Goal: Find contact information: Find contact information

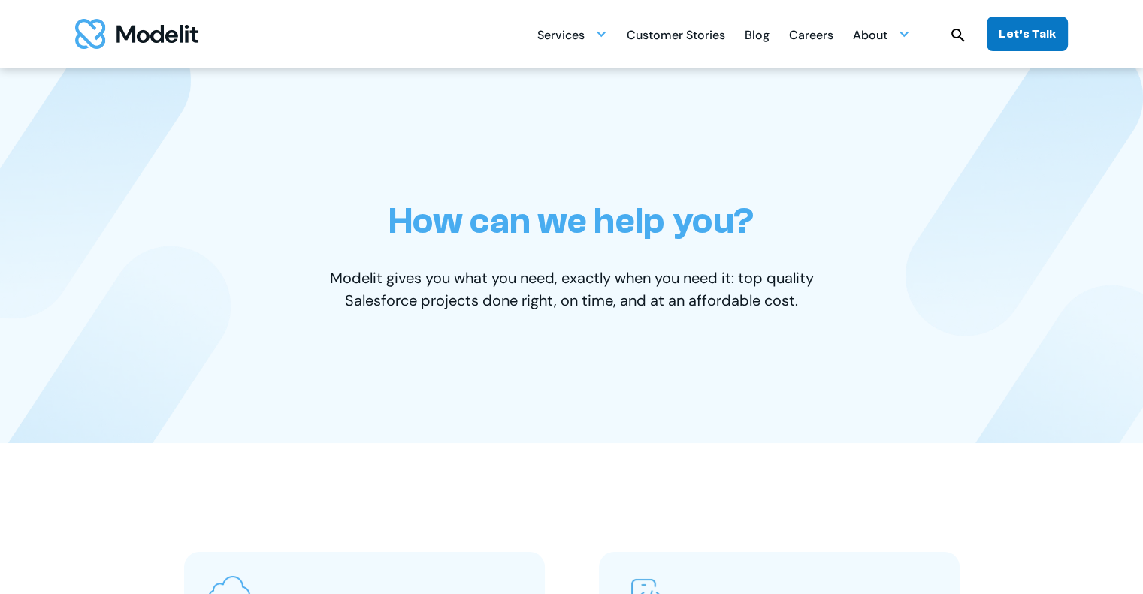
click at [1015, 31] on div "Let’s Talk" at bounding box center [1027, 34] width 57 height 17
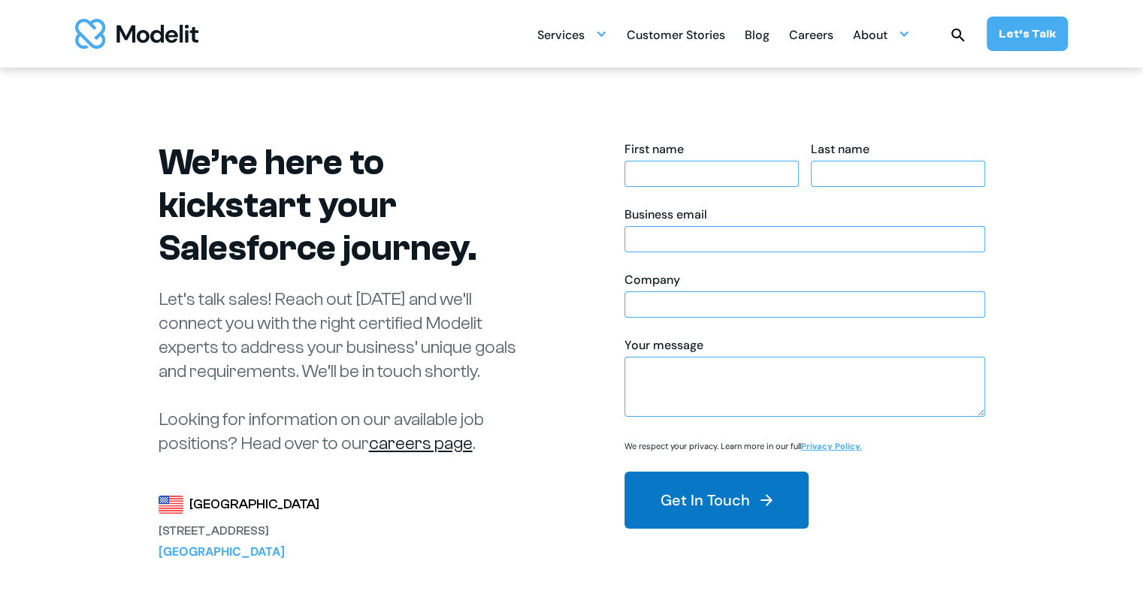
click at [703, 494] on button "Get In Touch" at bounding box center [716, 500] width 184 height 57
